Goal: Obtain resource: Download file/media

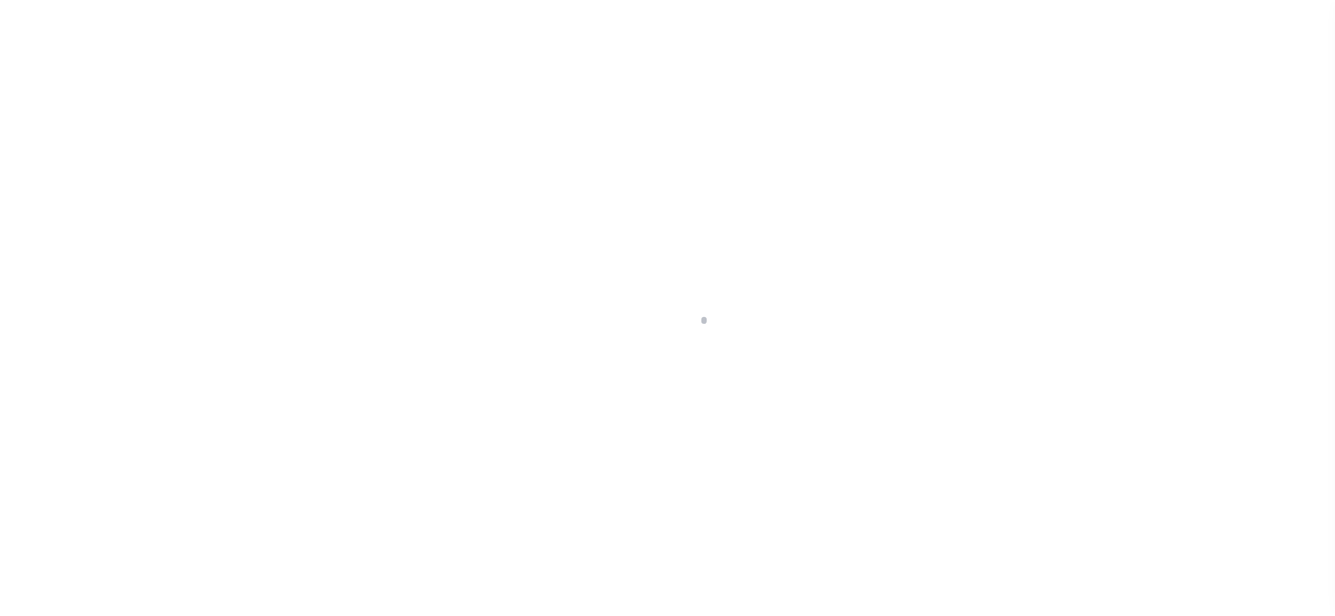
scroll to position [118, 0]
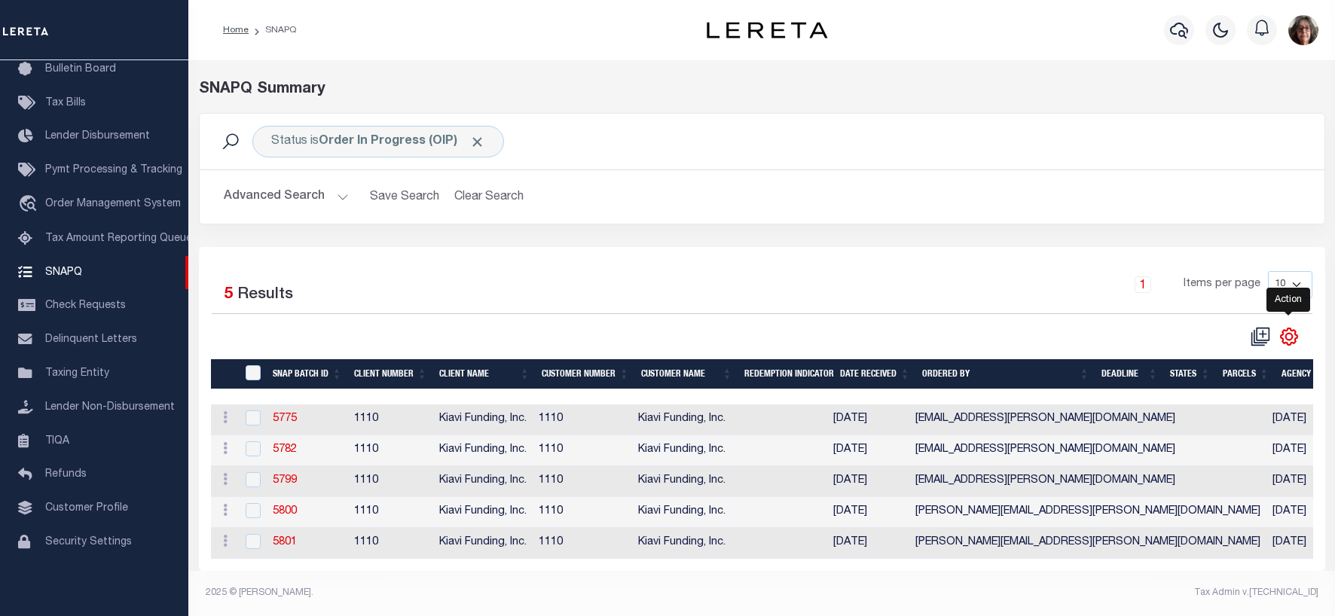
click at [1291, 340] on icon "" at bounding box center [1288, 336] width 7 height 7
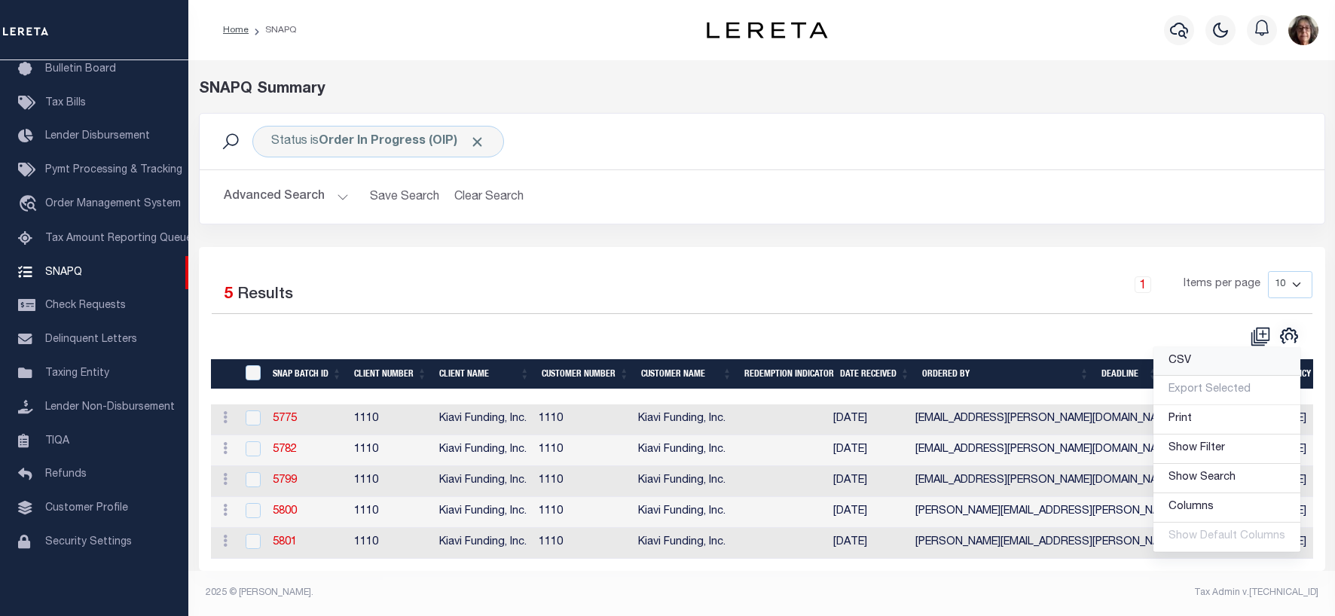
click at [1191, 362] on span "CSV" at bounding box center [1180, 361] width 23 height 11
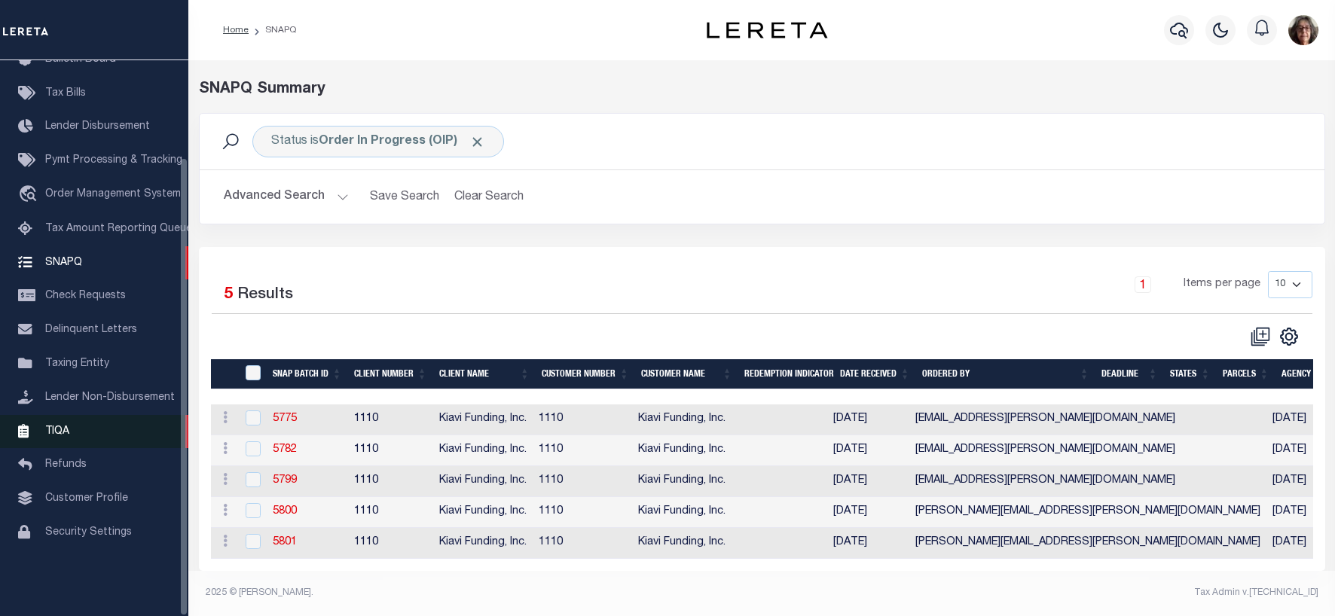
click at [60, 436] on span "TIQA" at bounding box center [57, 431] width 24 height 11
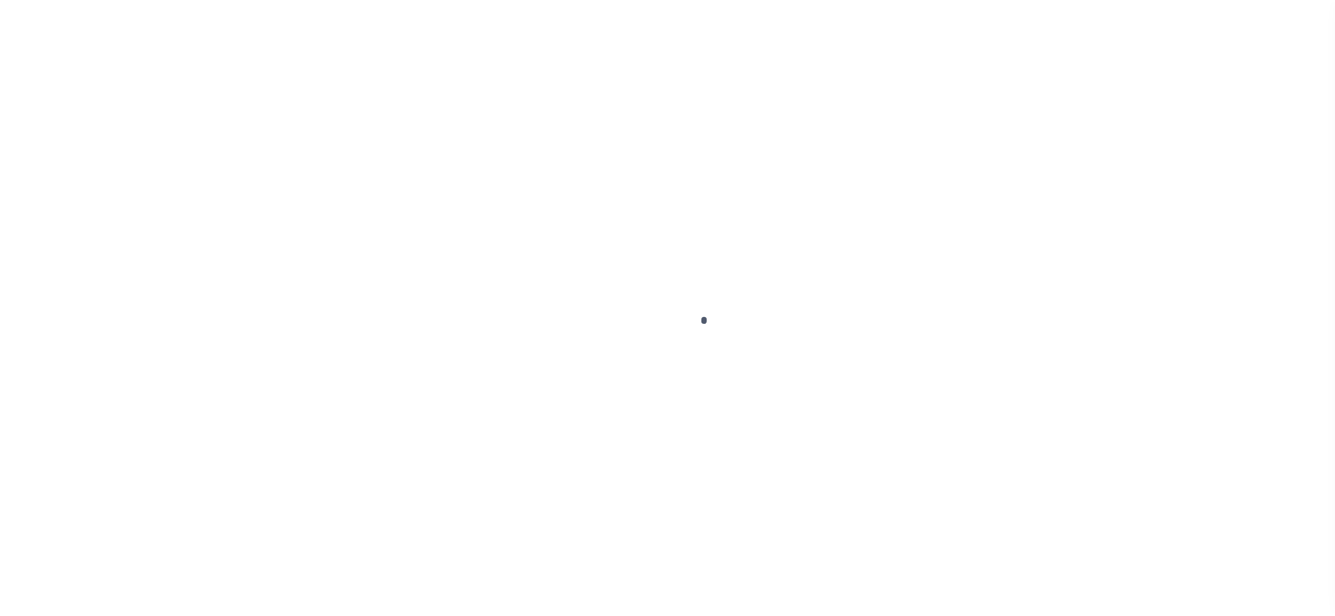
scroll to position [118, 0]
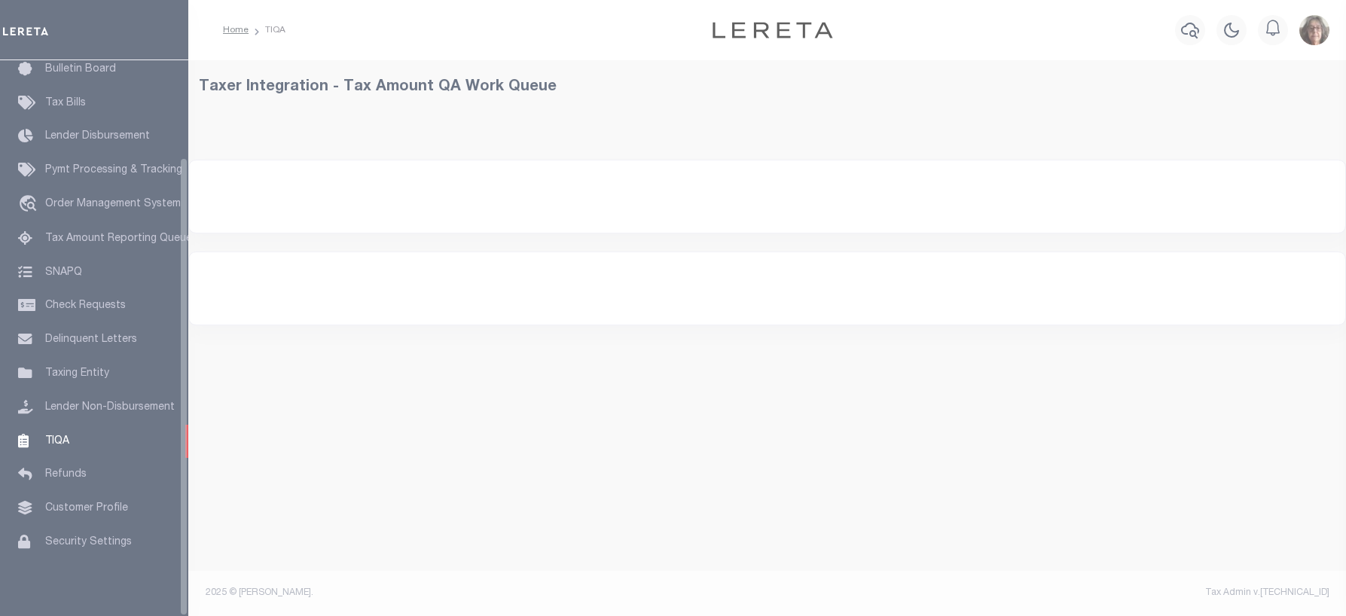
select select "200"
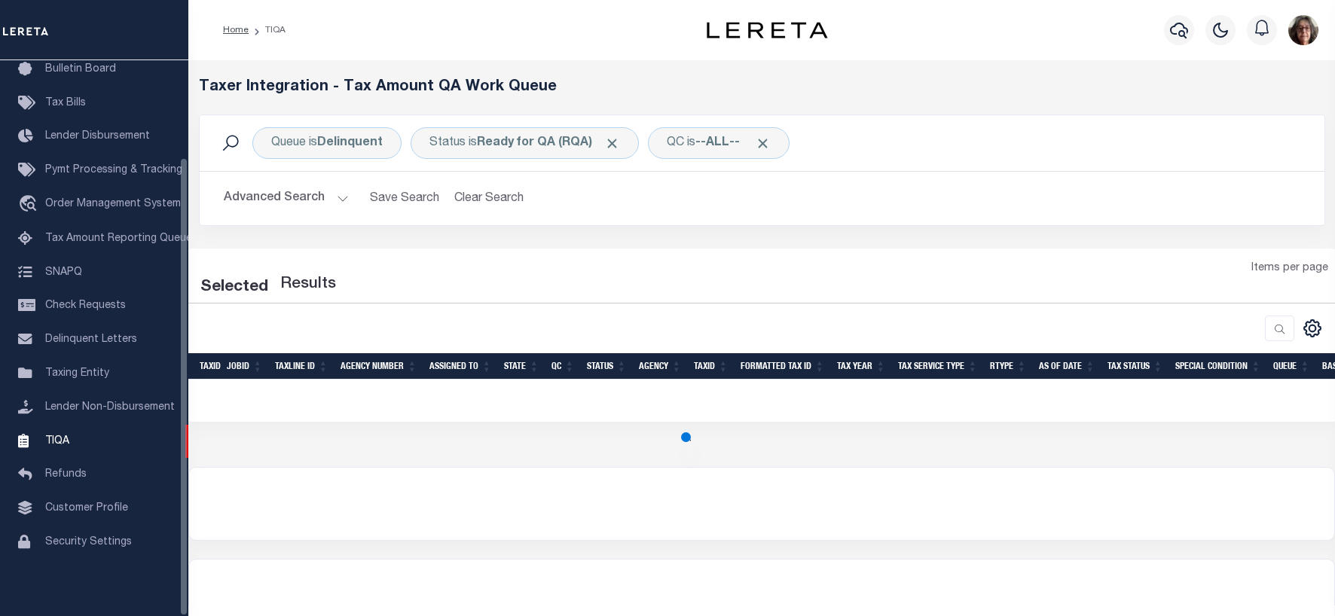
select select "200"
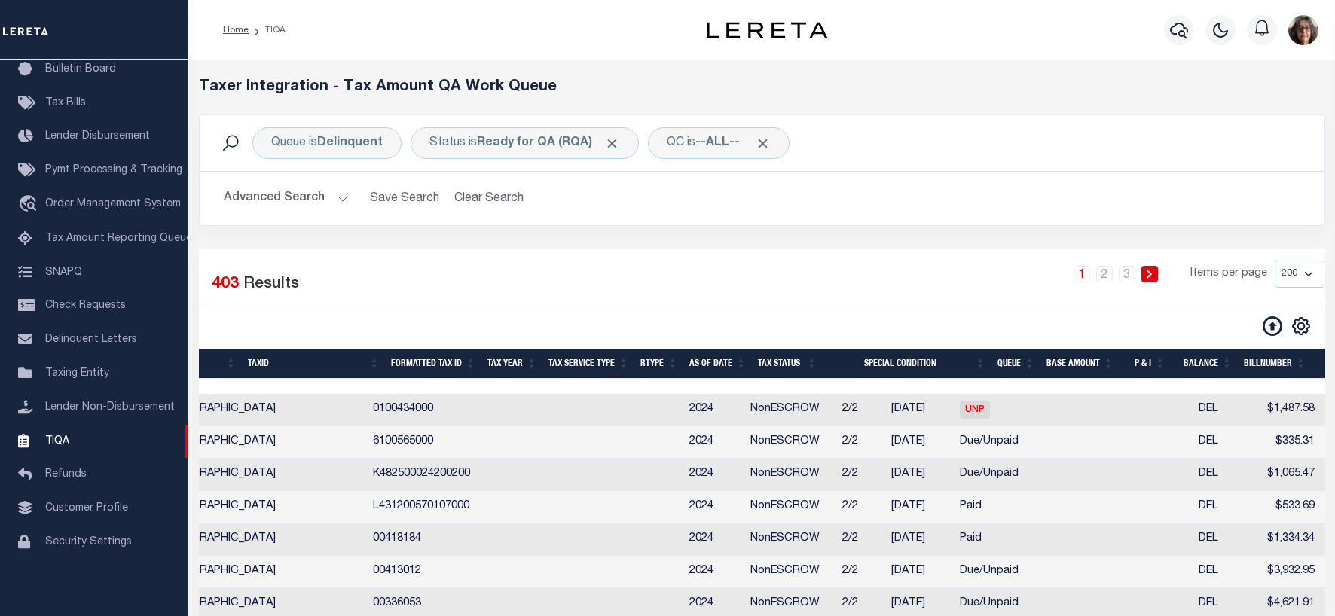
scroll to position [0, 769]
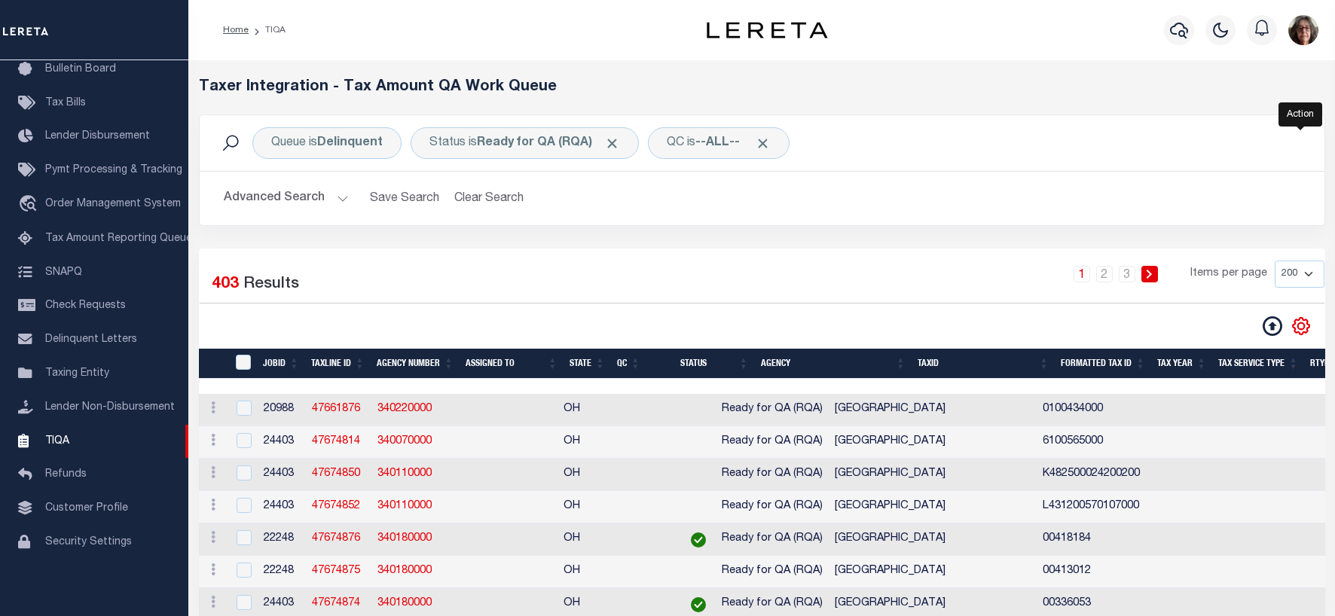
click at [1303, 325] on icon "" at bounding box center [1300, 325] width 7 height 7
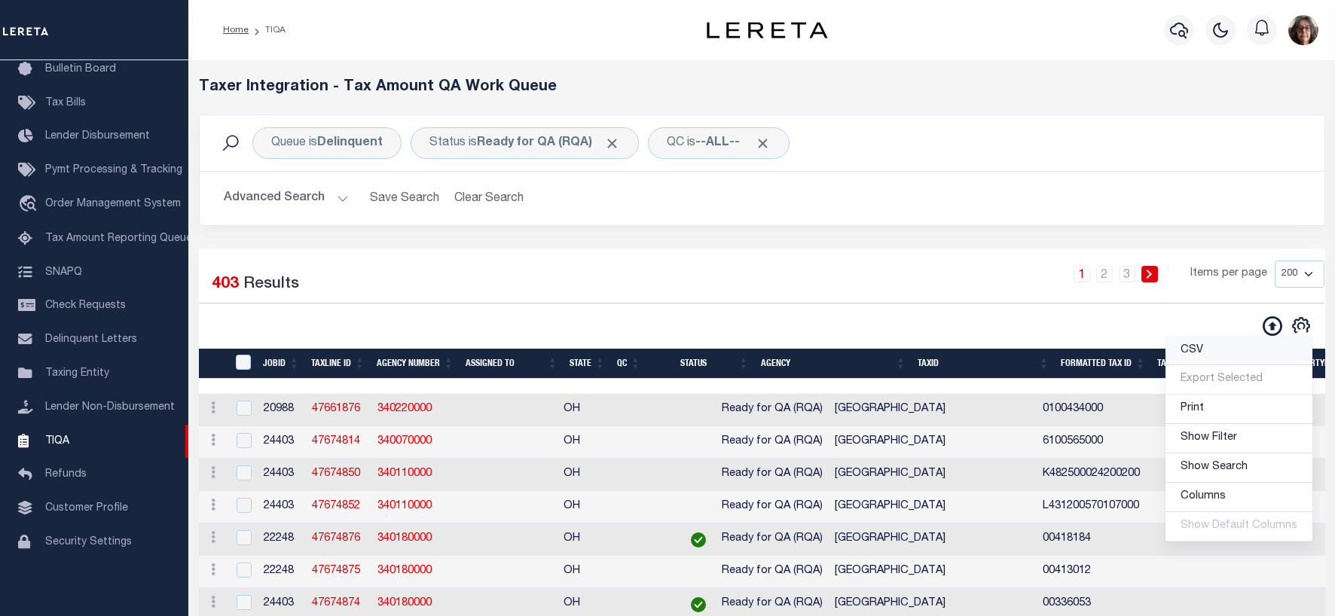
click at [1203, 350] on span "CSV" at bounding box center [1192, 350] width 23 height 11
